Goal: Task Accomplishment & Management: Manage account settings

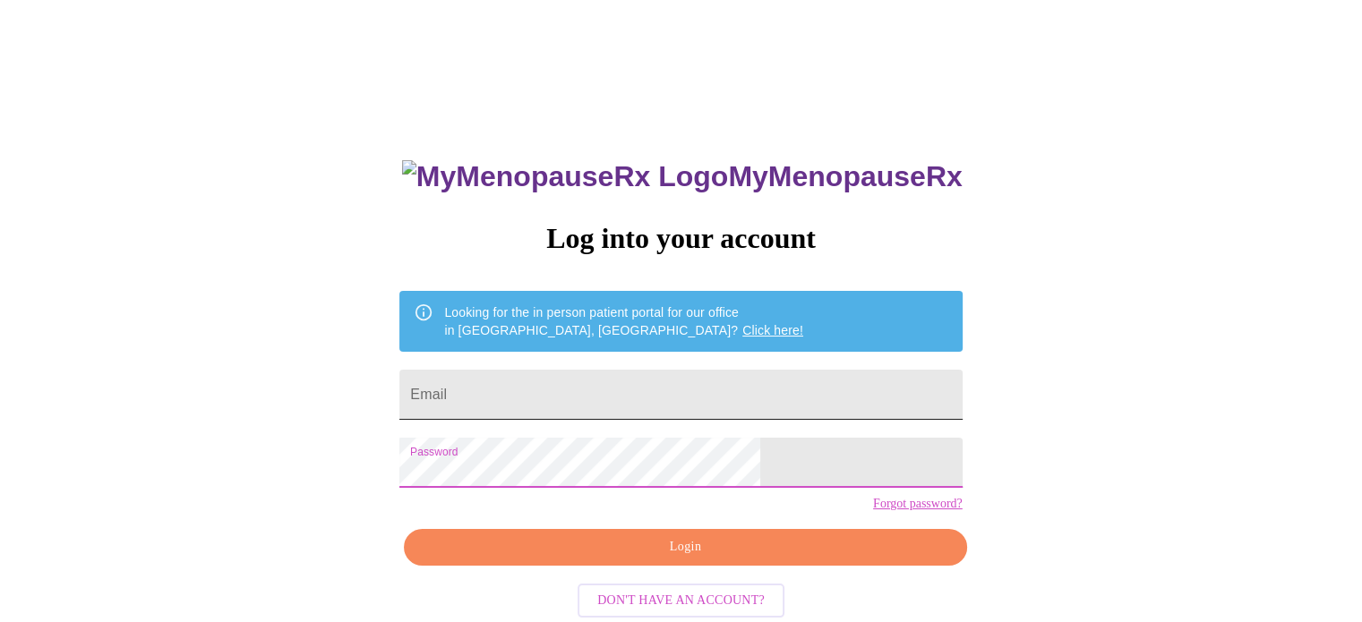
click at [789, 389] on input "Email" at bounding box center [680, 395] width 562 height 50
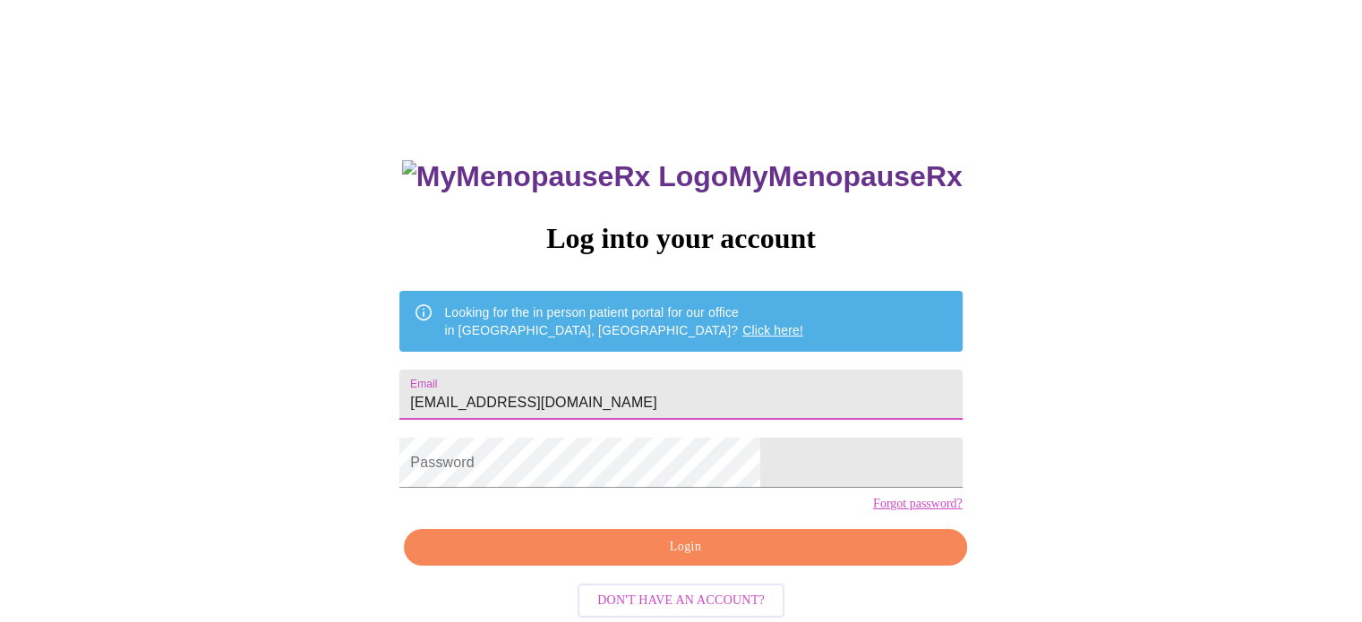
type input "[EMAIL_ADDRESS][DOMAIN_NAME]"
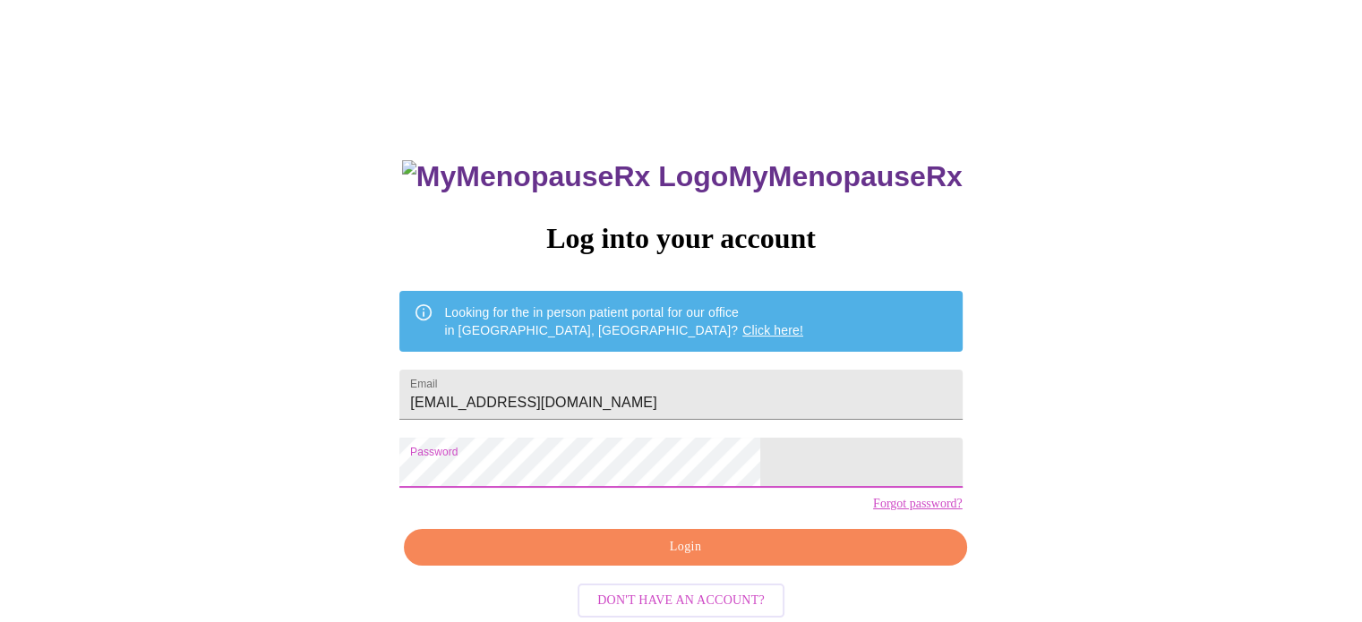
click at [716, 566] on button "Login" at bounding box center [685, 547] width 562 height 37
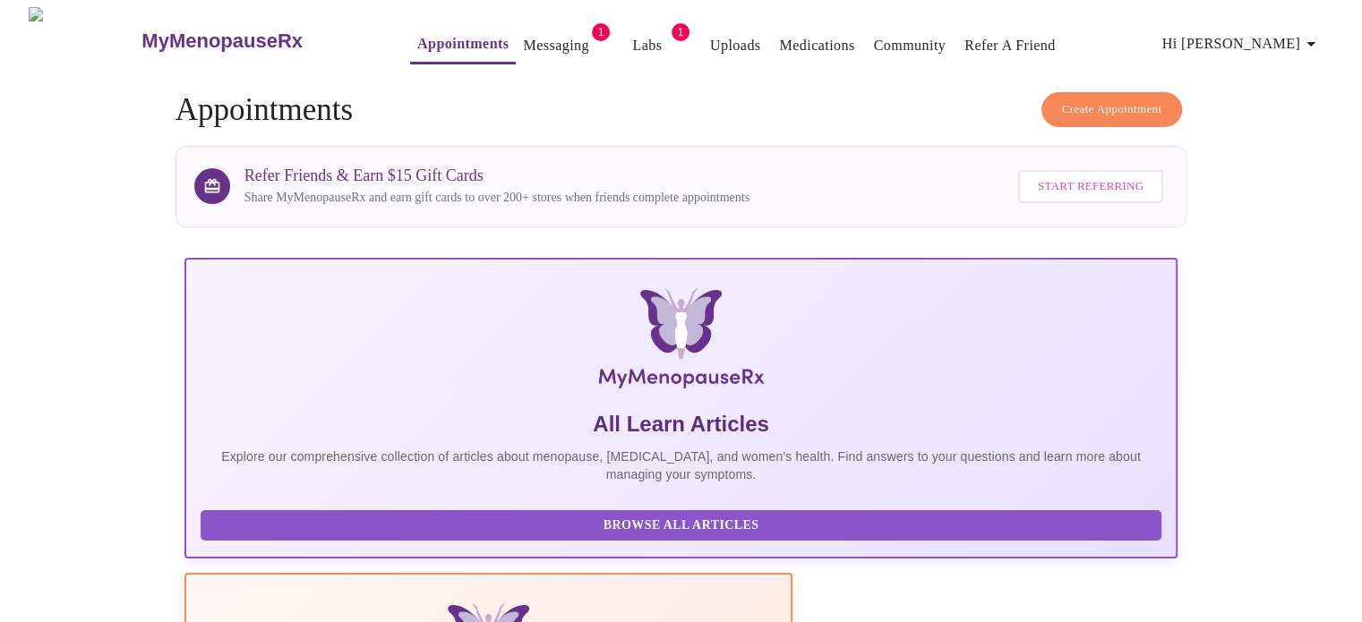
click at [523, 42] on link "Messaging" at bounding box center [555, 45] width 65 height 25
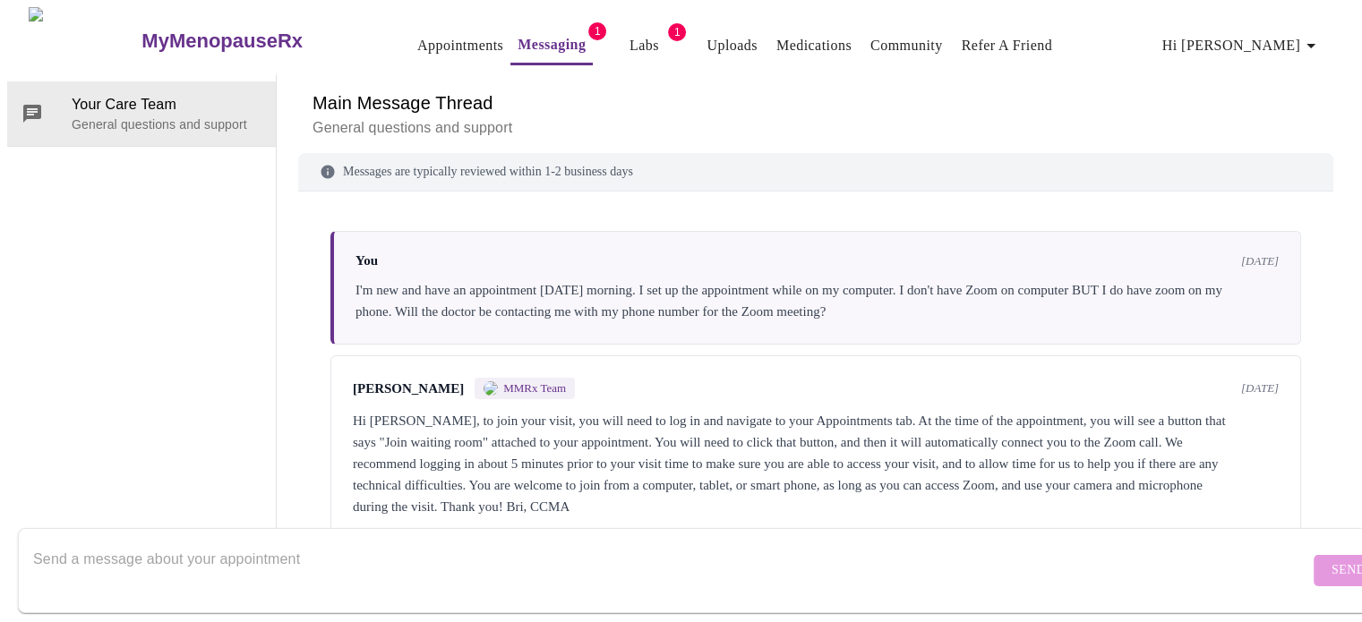
click at [629, 47] on link "Labs" at bounding box center [644, 45] width 30 height 25
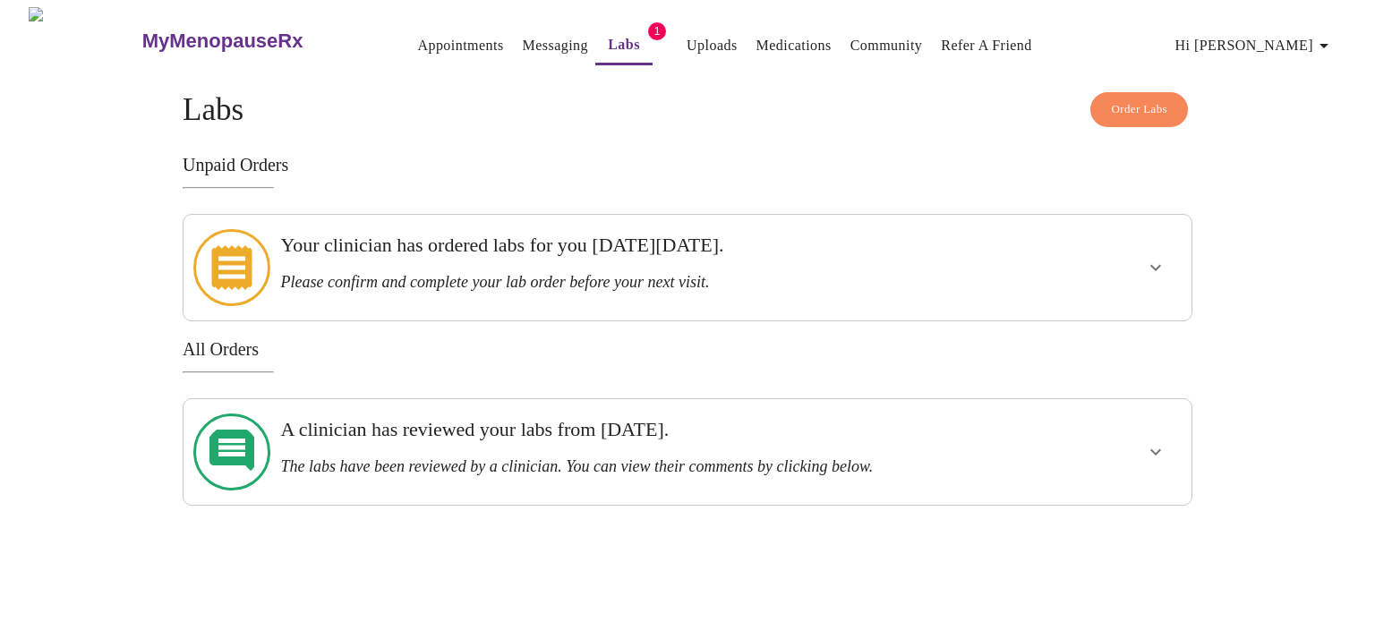
click at [1334, 49] on span "Hi [PERSON_NAME]" at bounding box center [1254, 45] width 159 height 25
click at [1298, 145] on li "Log out" at bounding box center [1301, 135] width 82 height 32
